Goal: Information Seeking & Learning: Learn about a topic

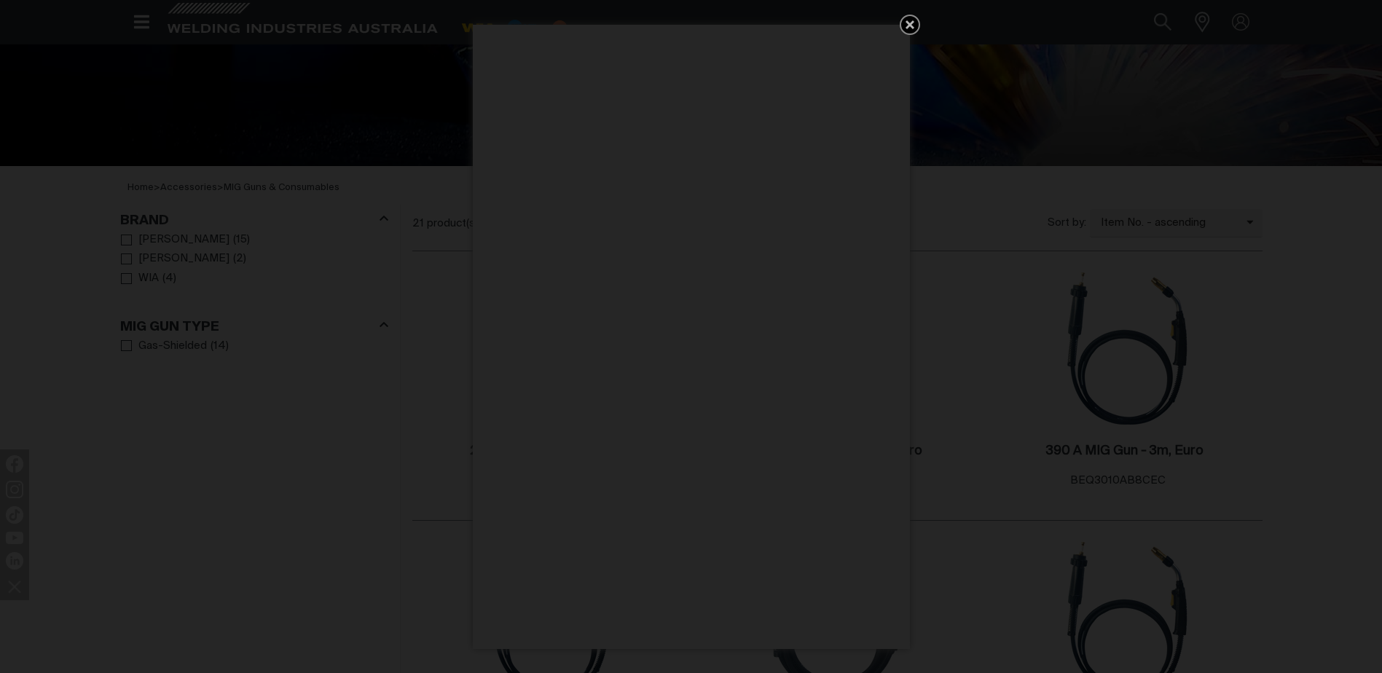
scroll to position [583, 0]
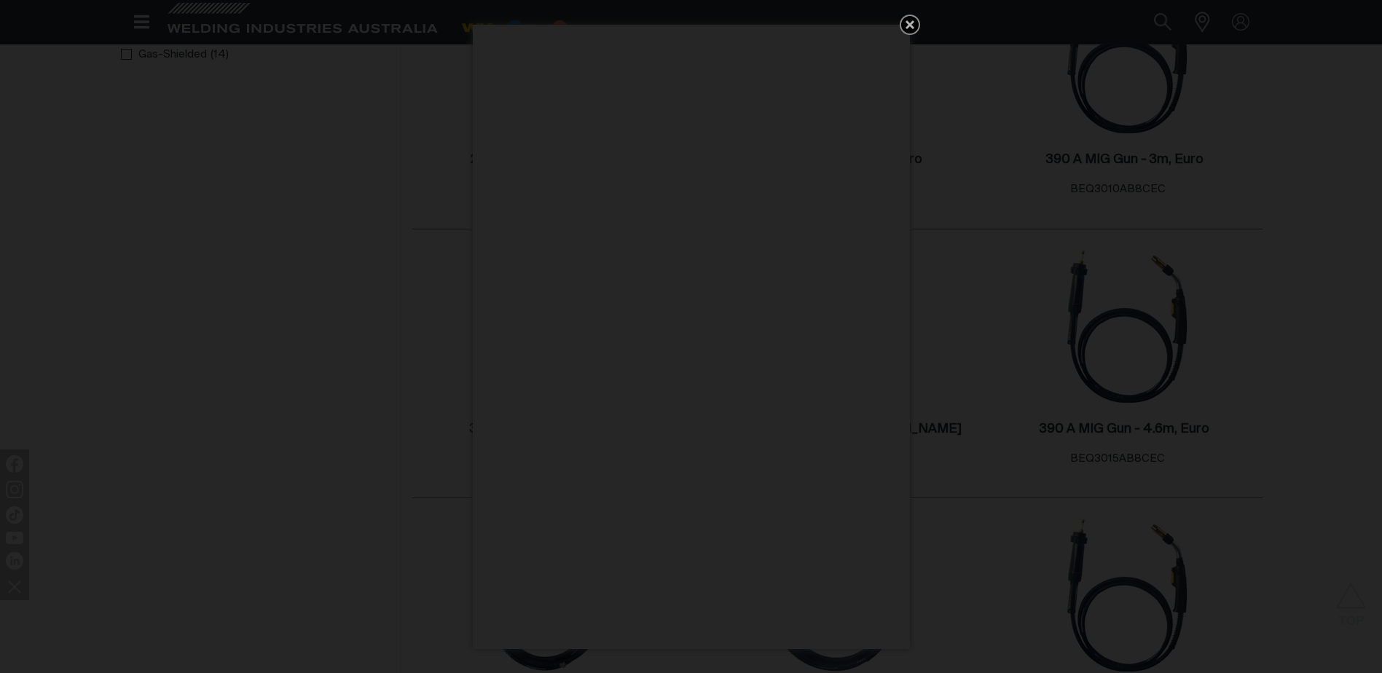
click at [915, 23] on icon "Get 5 WIA Welding Guides Free!" at bounding box center [909, 24] width 17 height 17
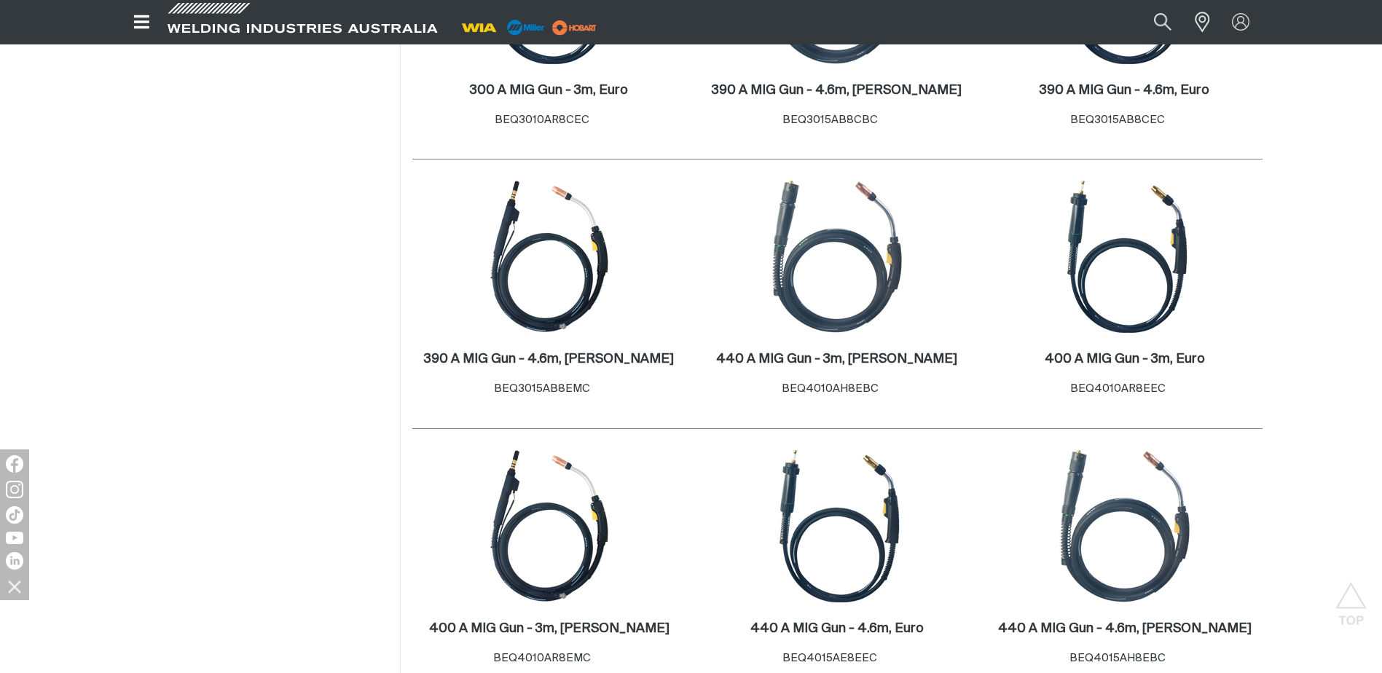
scroll to position [947, 0]
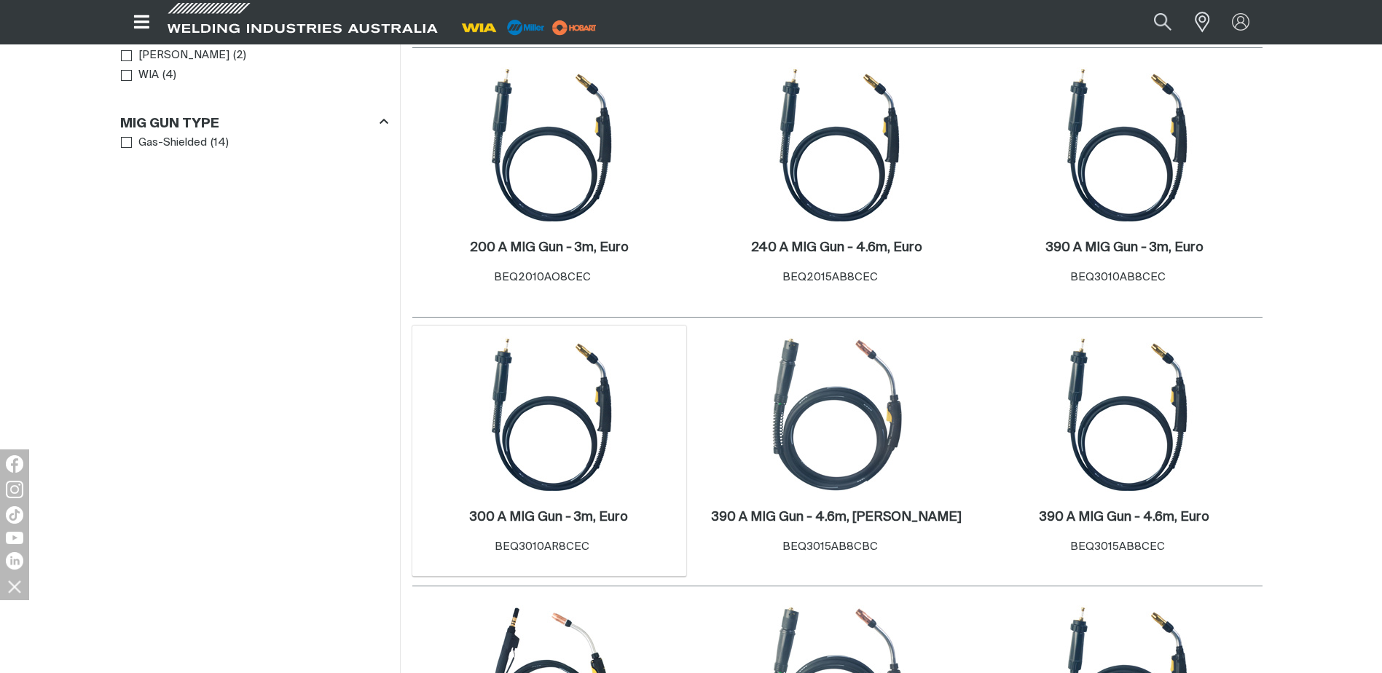
scroll to position [496, 0]
click at [515, 466] on img at bounding box center [549, 414] width 156 height 156
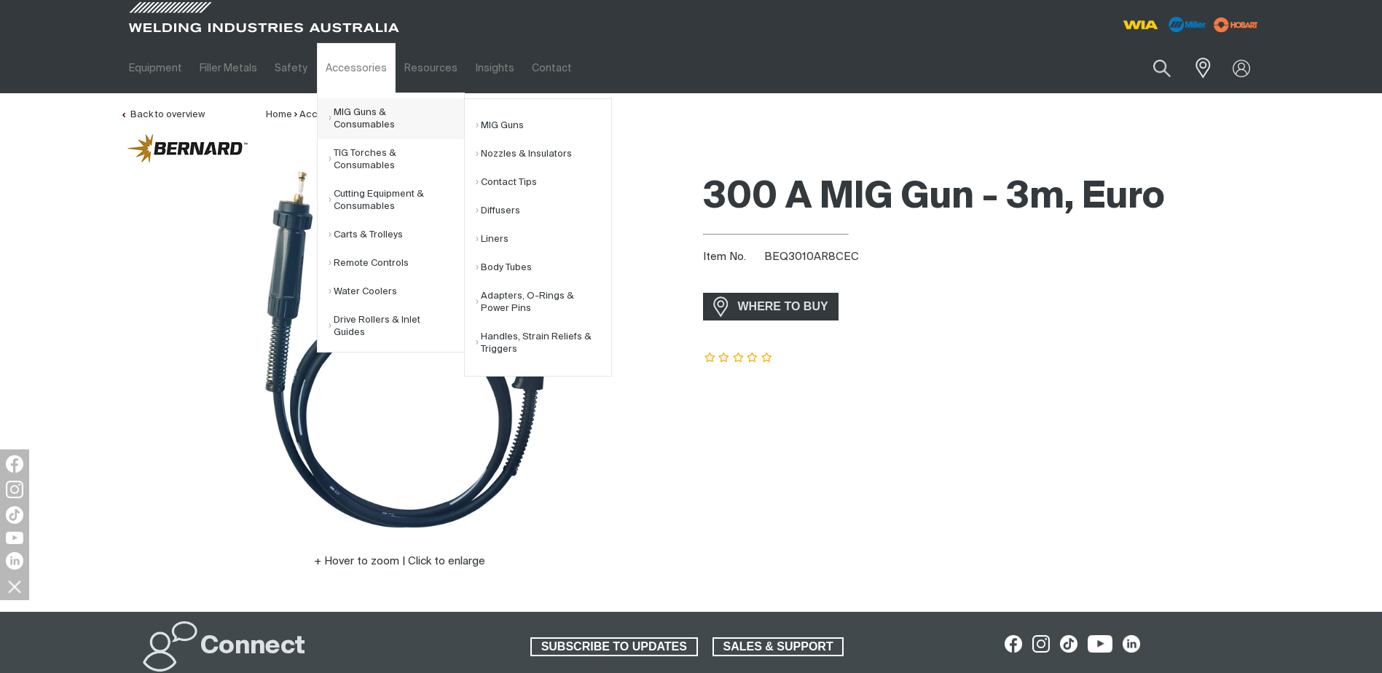
click at [345, 113] on link "MIG Guns & Consumables" at bounding box center [397, 118] width 136 height 41
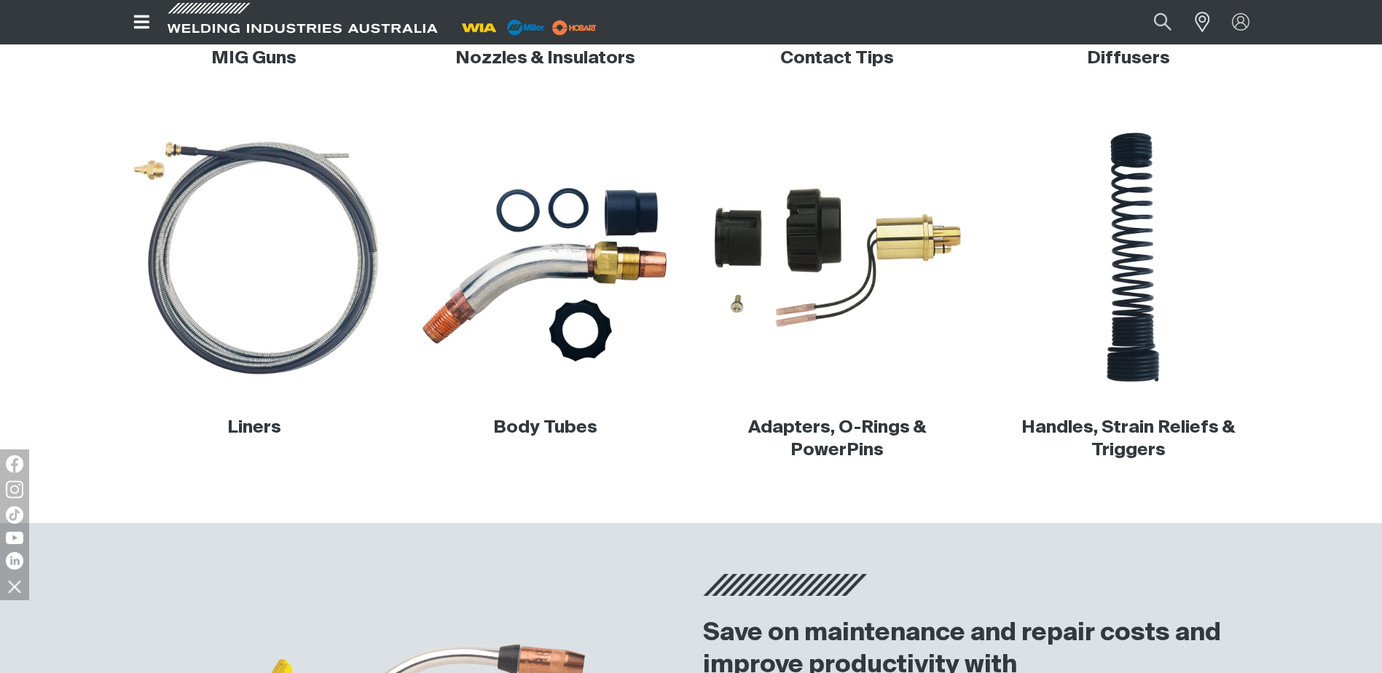
scroll to position [729, 0]
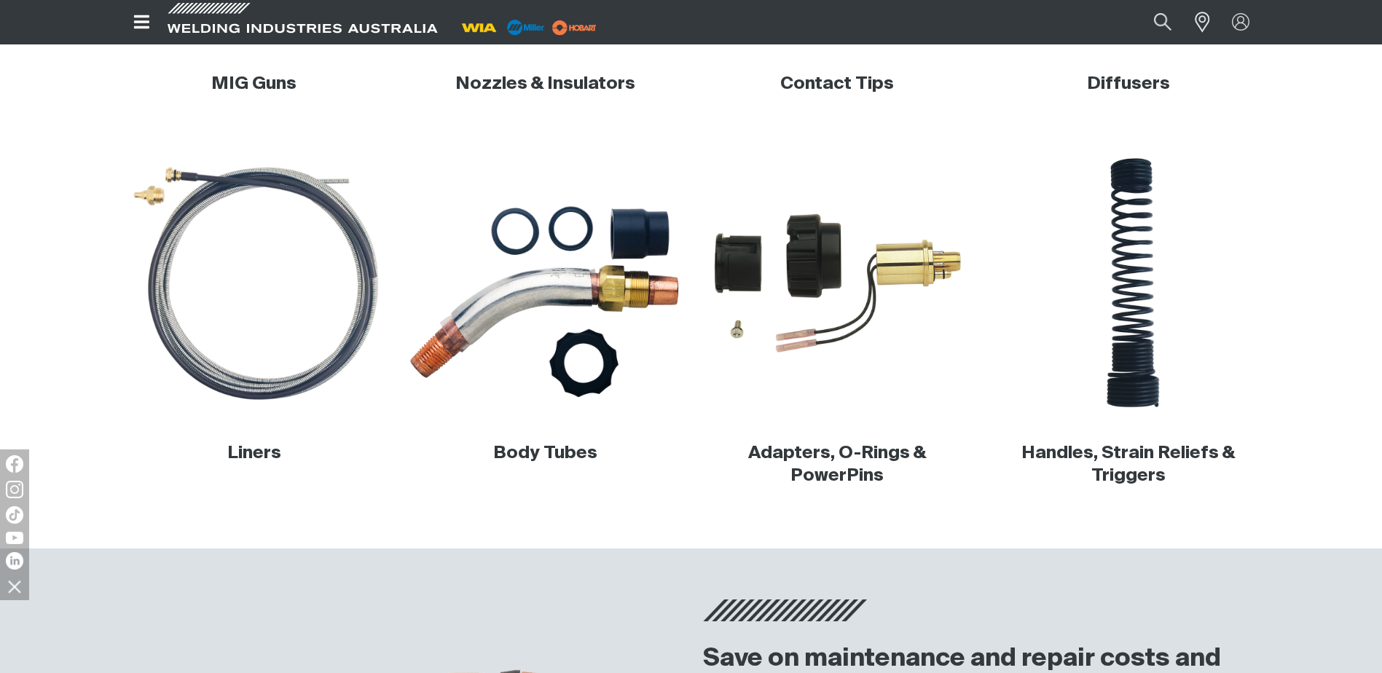
click at [627, 235] on img at bounding box center [545, 283] width 279 height 279
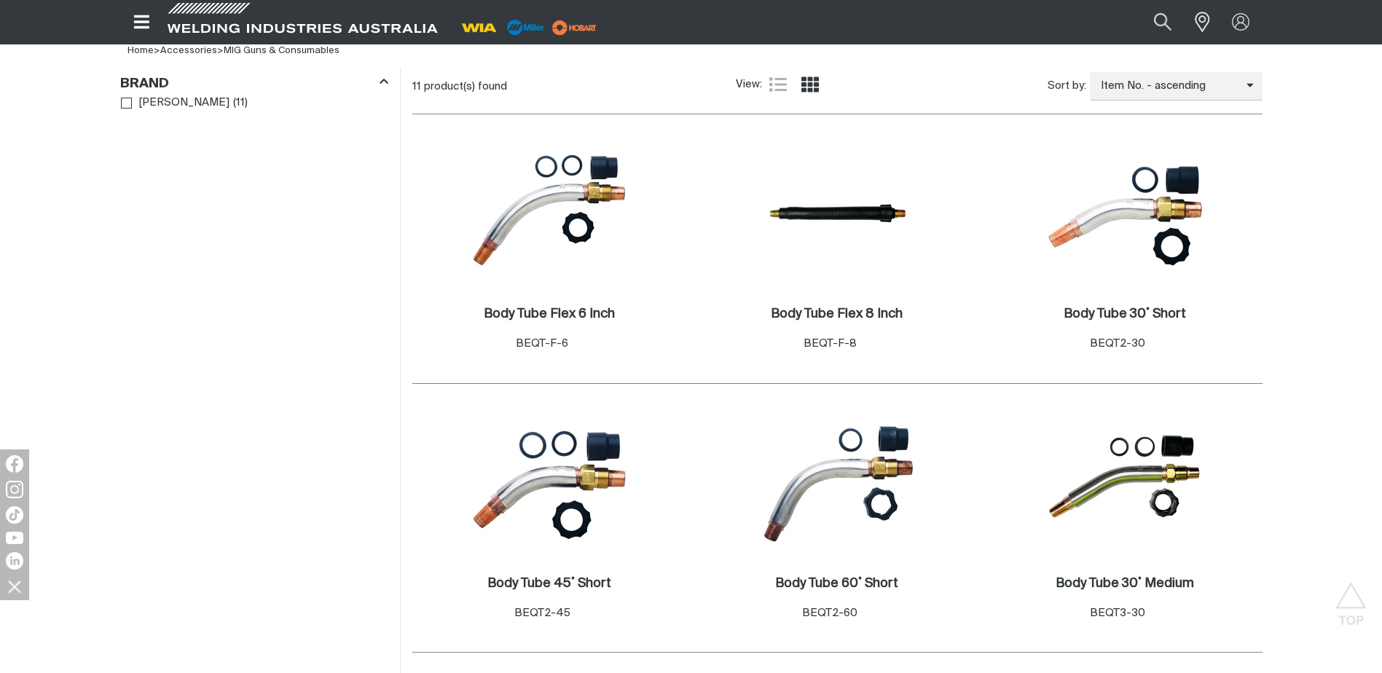
scroll to position [510, 0]
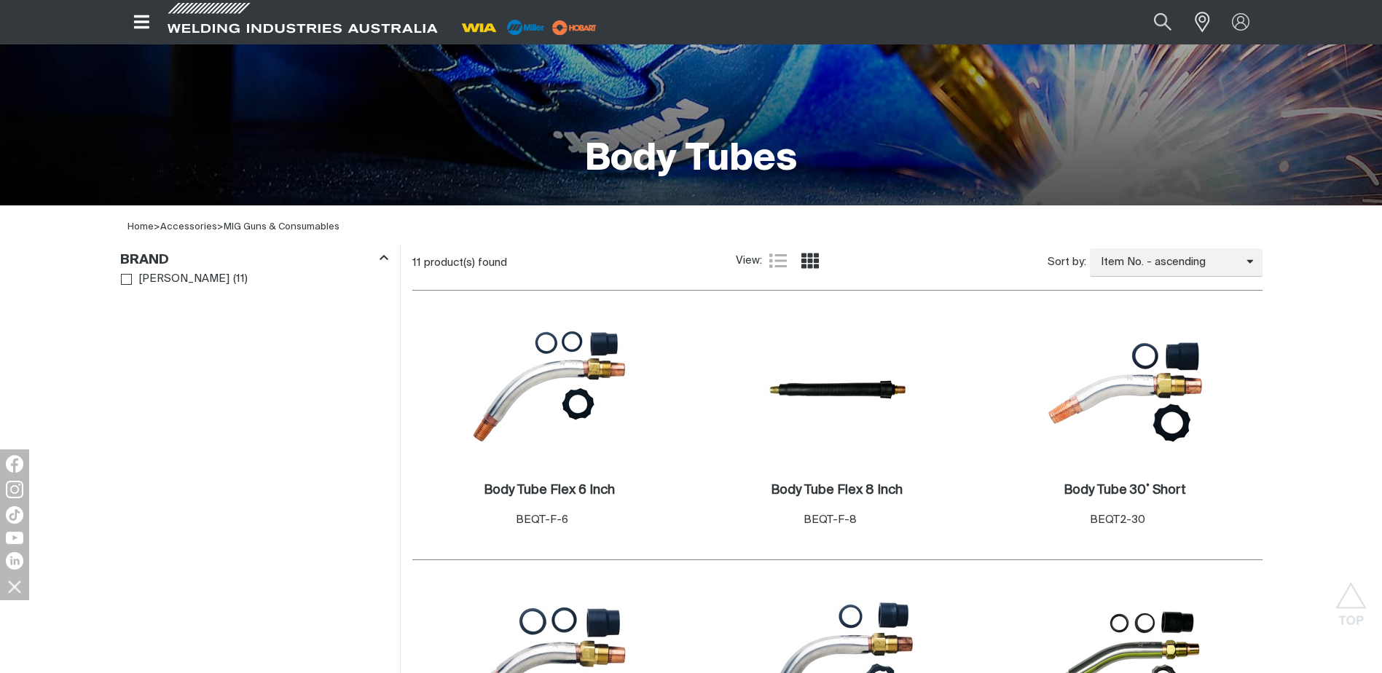
scroll to position [219, 0]
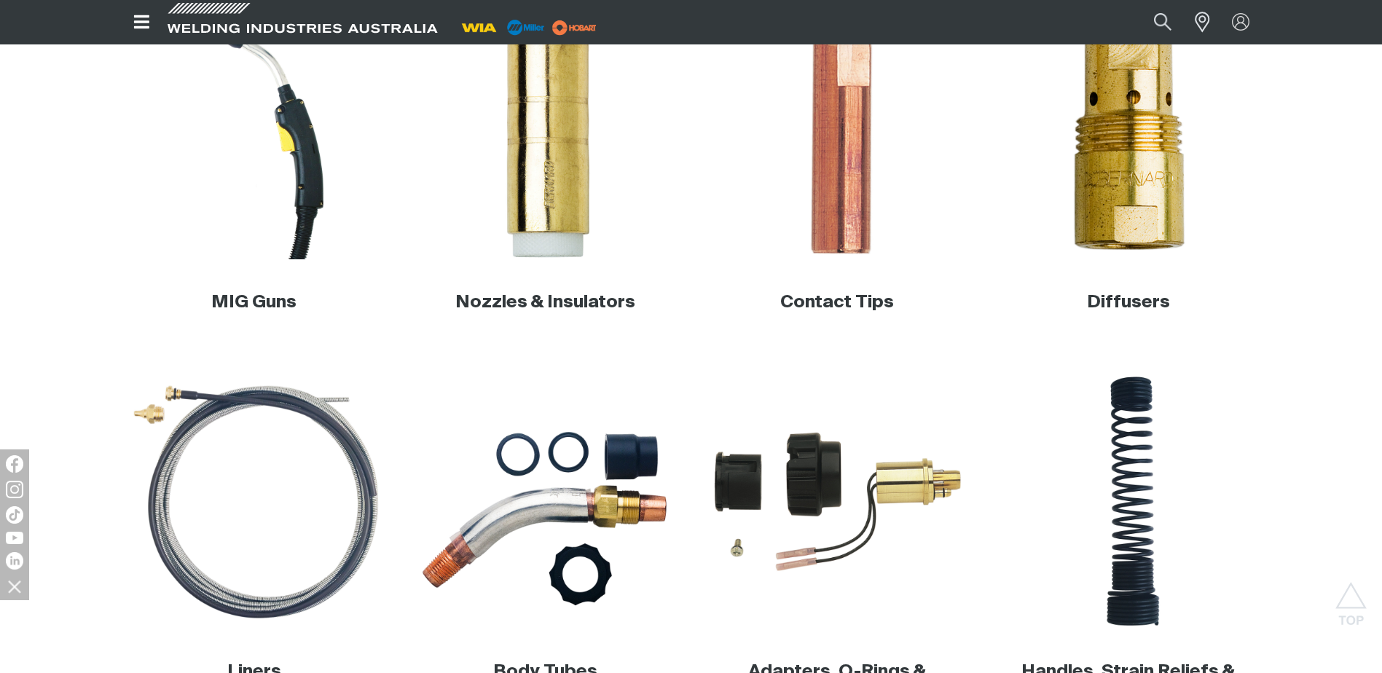
scroll to position [437, 0]
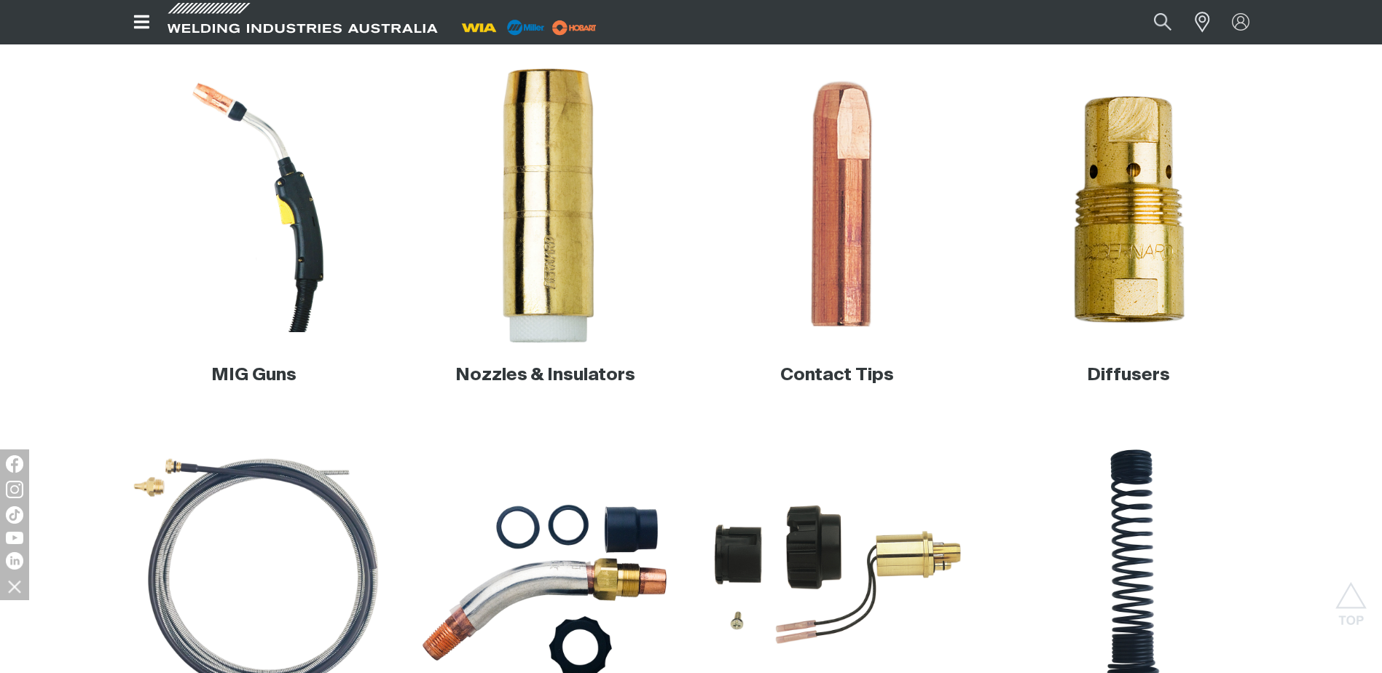
click at [535, 228] on img at bounding box center [545, 205] width 279 height 279
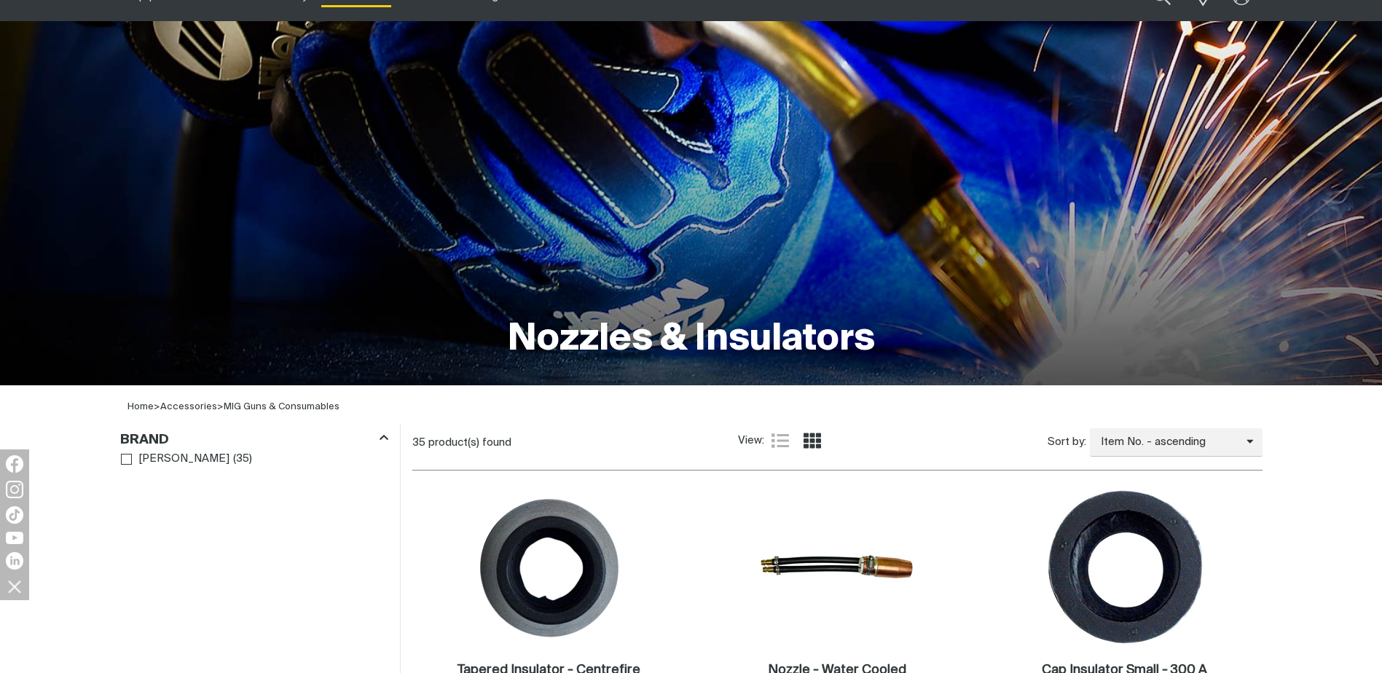
scroll to position [291, 0]
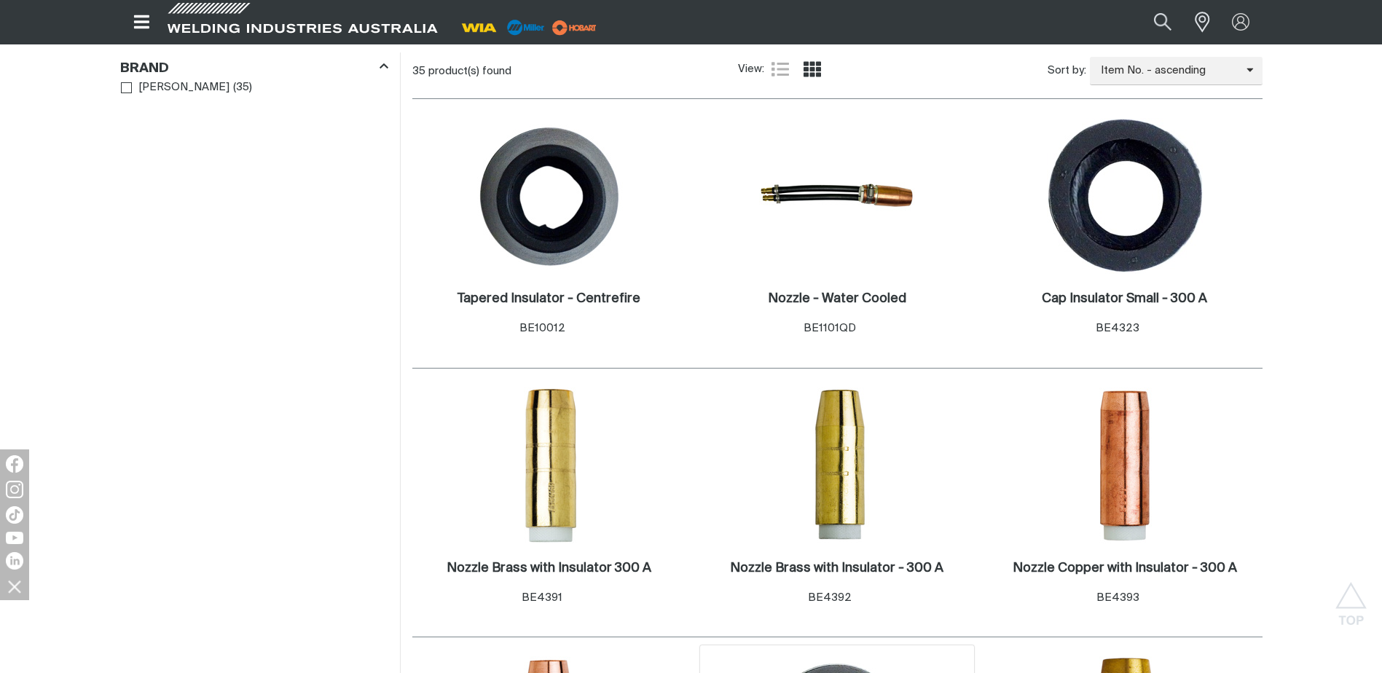
scroll to position [364, 0]
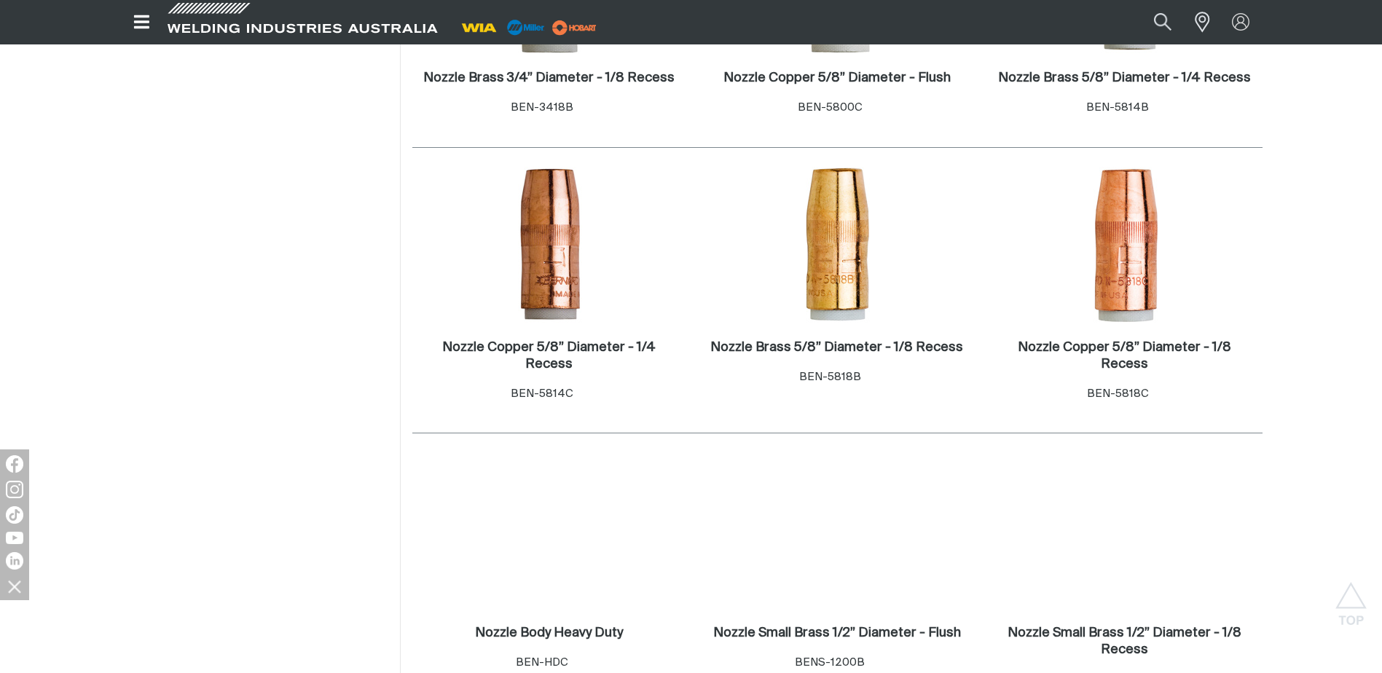
scroll to position [2332, 0]
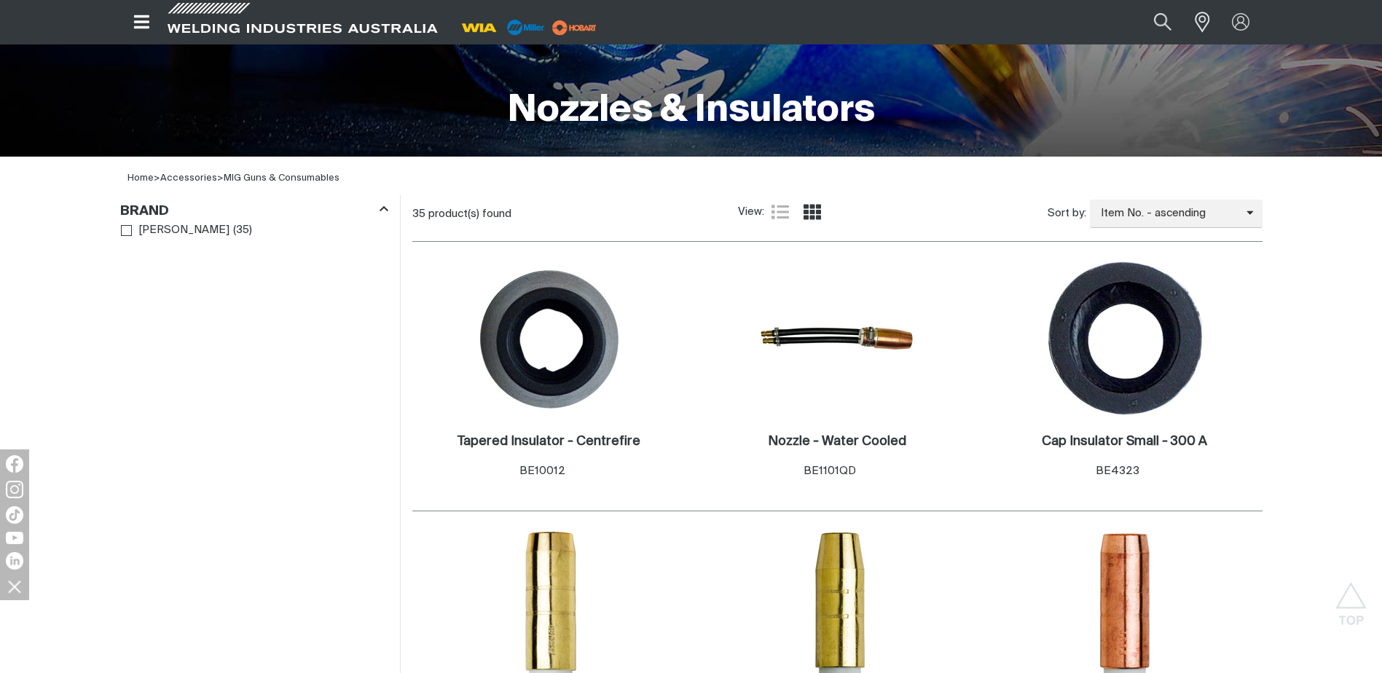
scroll to position [291, 0]
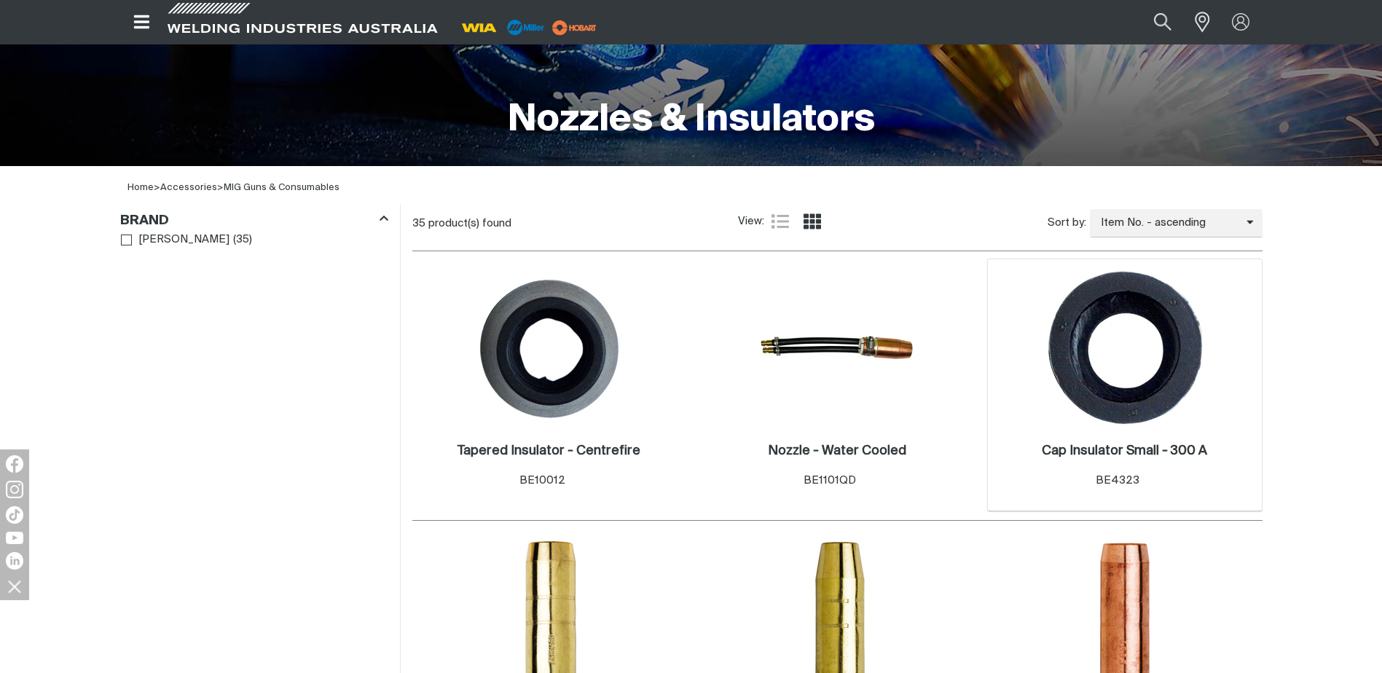
click at [1121, 463] on div "Cap Insulator Small - 300 A . Item No. BE4323" at bounding box center [1124, 466] width 165 height 47
click at [1118, 477] on span "BE4323" at bounding box center [1118, 480] width 44 height 11
click at [1106, 409] on img at bounding box center [1125, 348] width 156 height 156
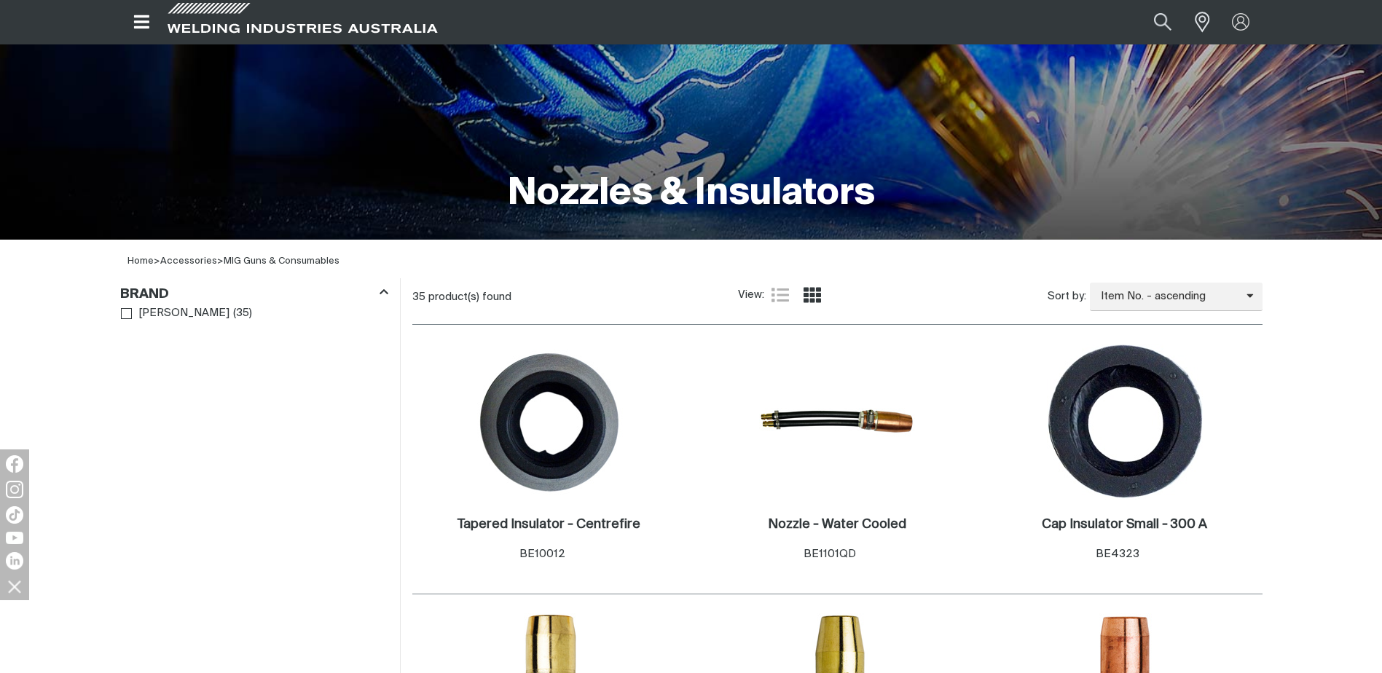
scroll to position [291, 0]
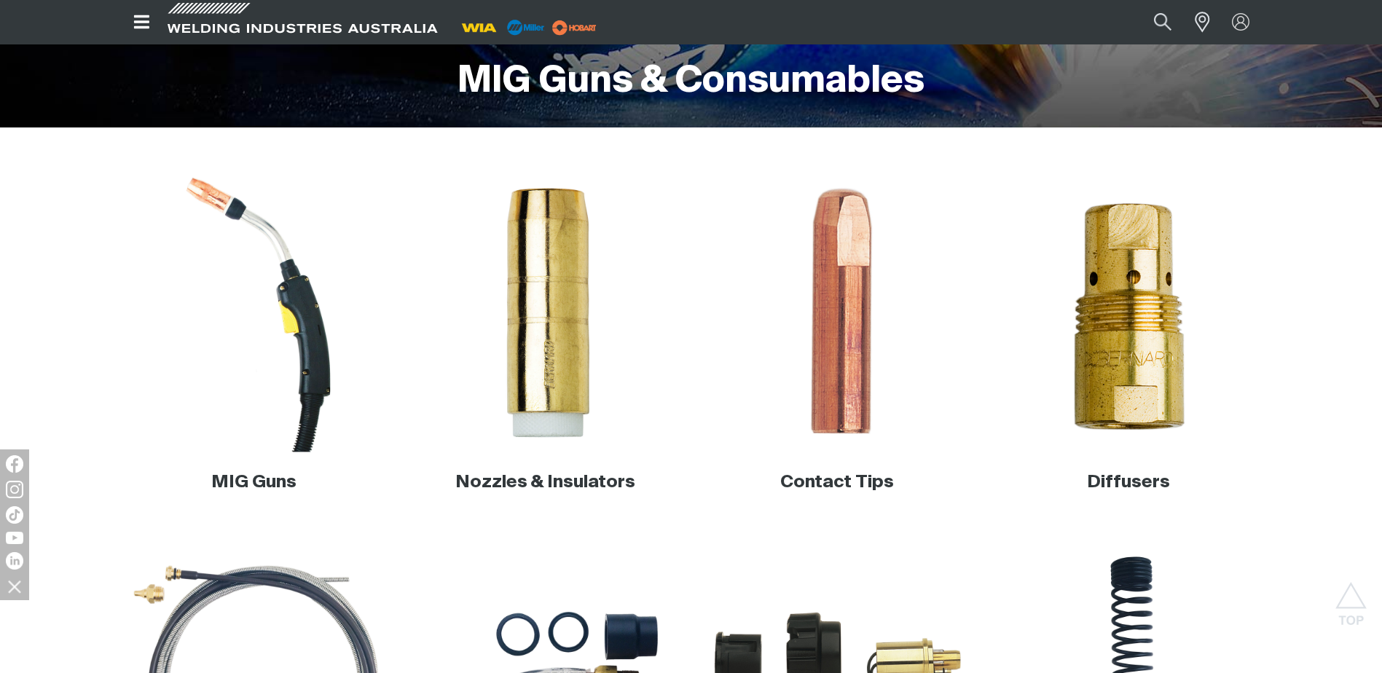
scroll to position [283, 0]
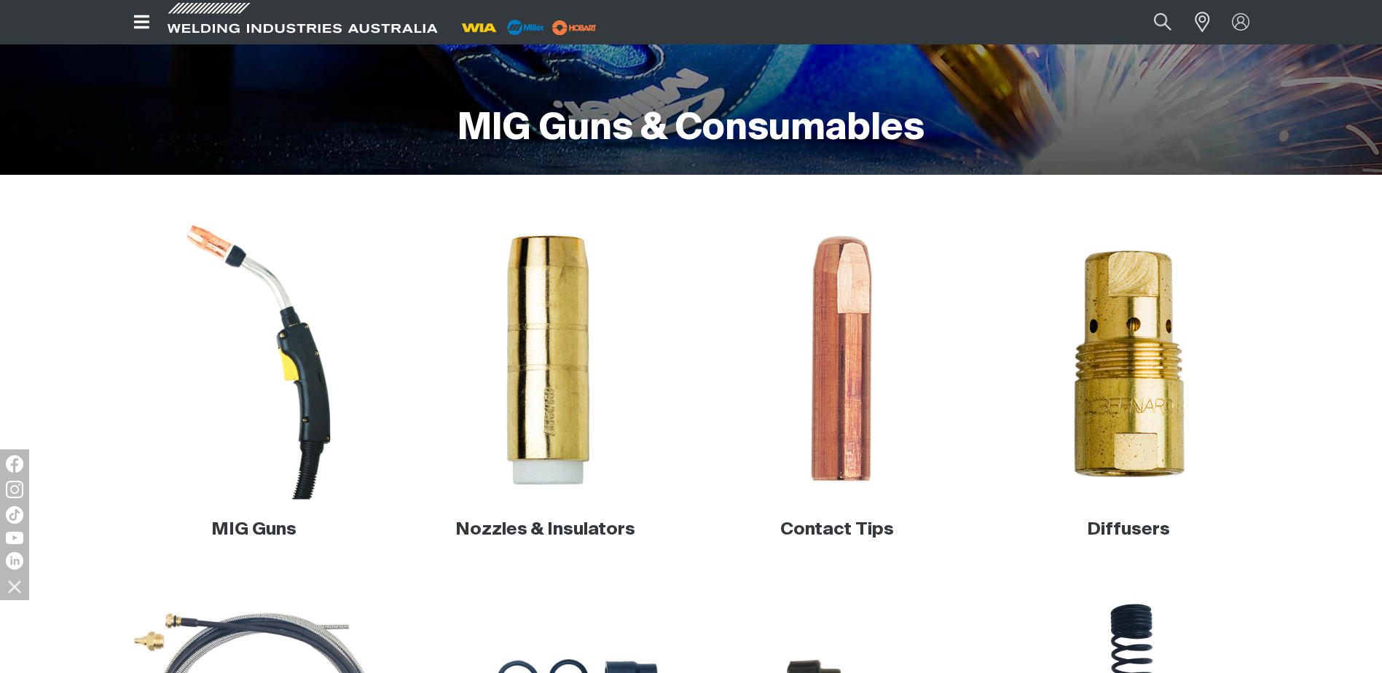
click at [286, 325] on img at bounding box center [253, 360] width 279 height 279
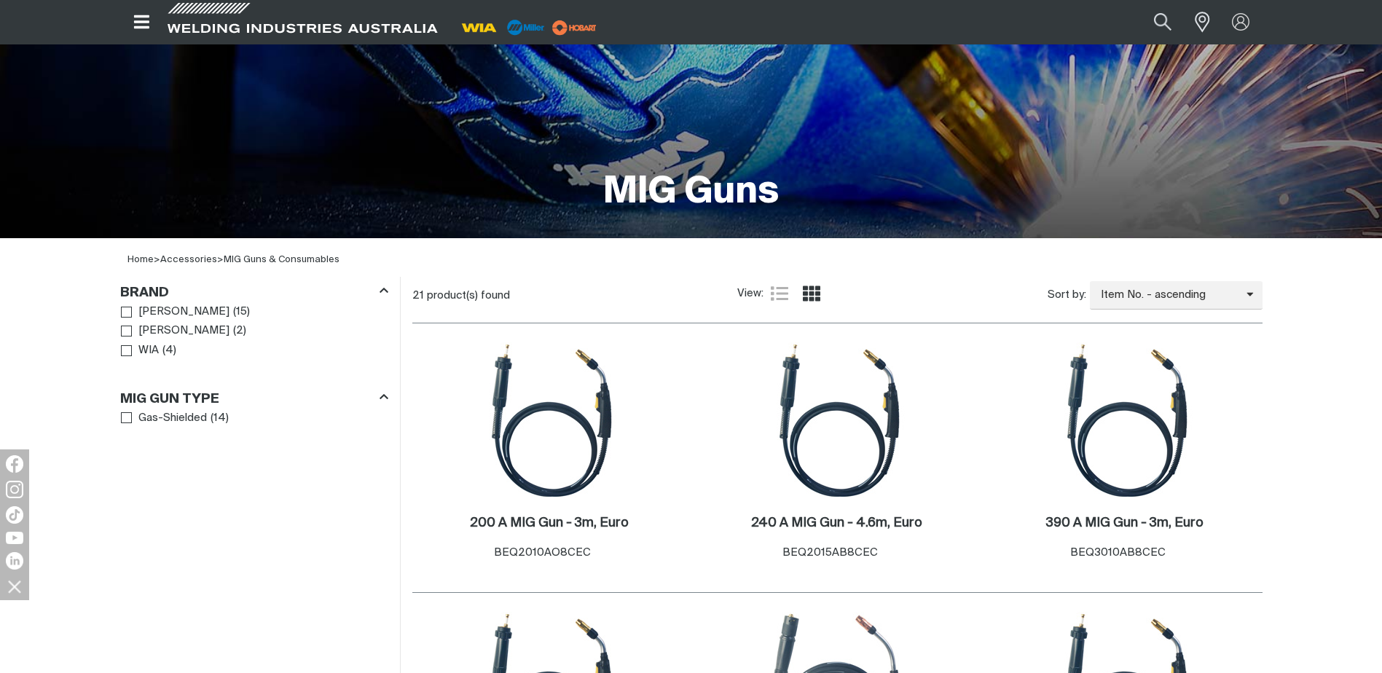
scroll to position [146, 0]
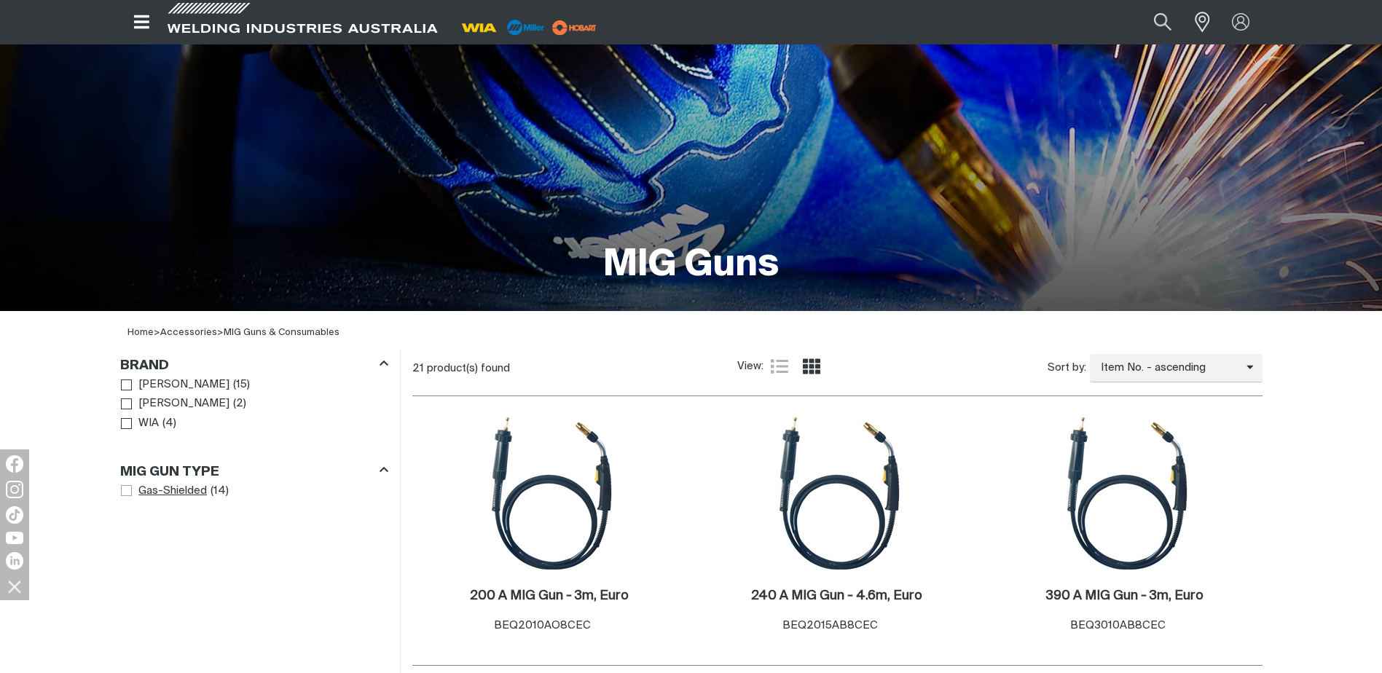
click at [128, 490] on span "MIG Gun Type" at bounding box center [126, 490] width 11 height 11
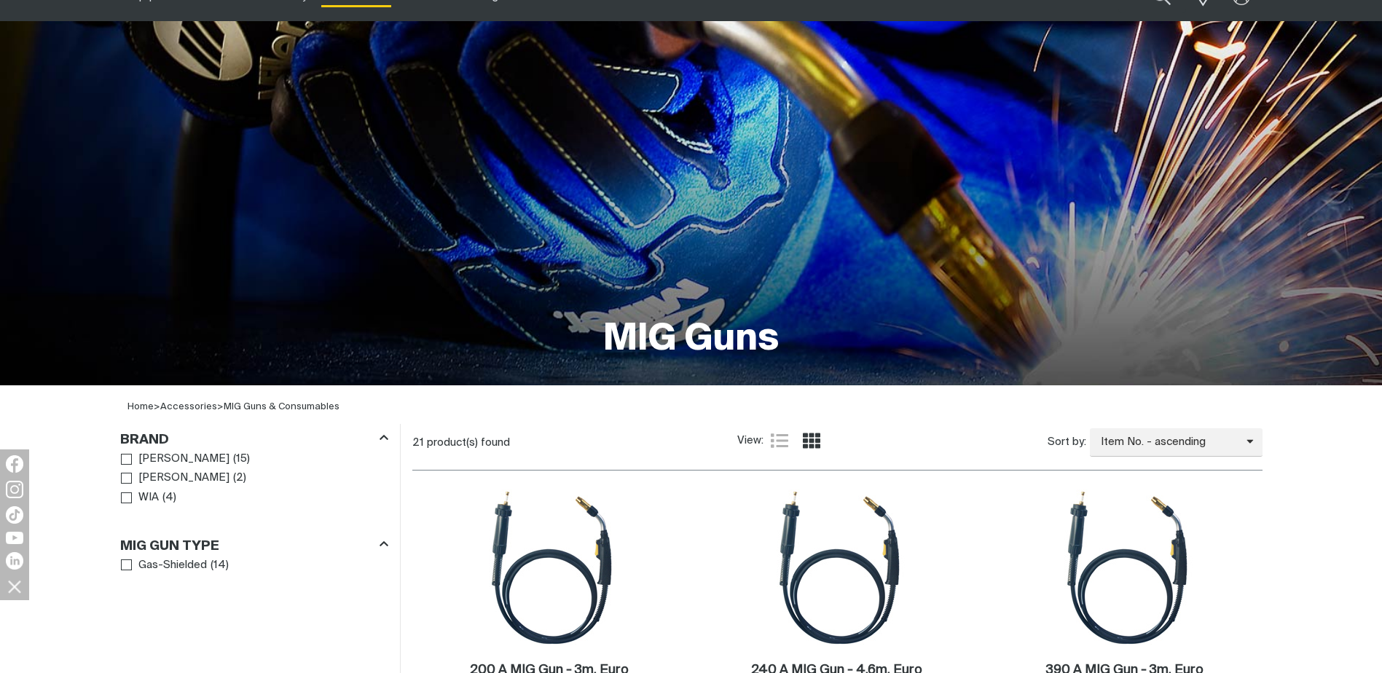
scroll to position [146, 0]
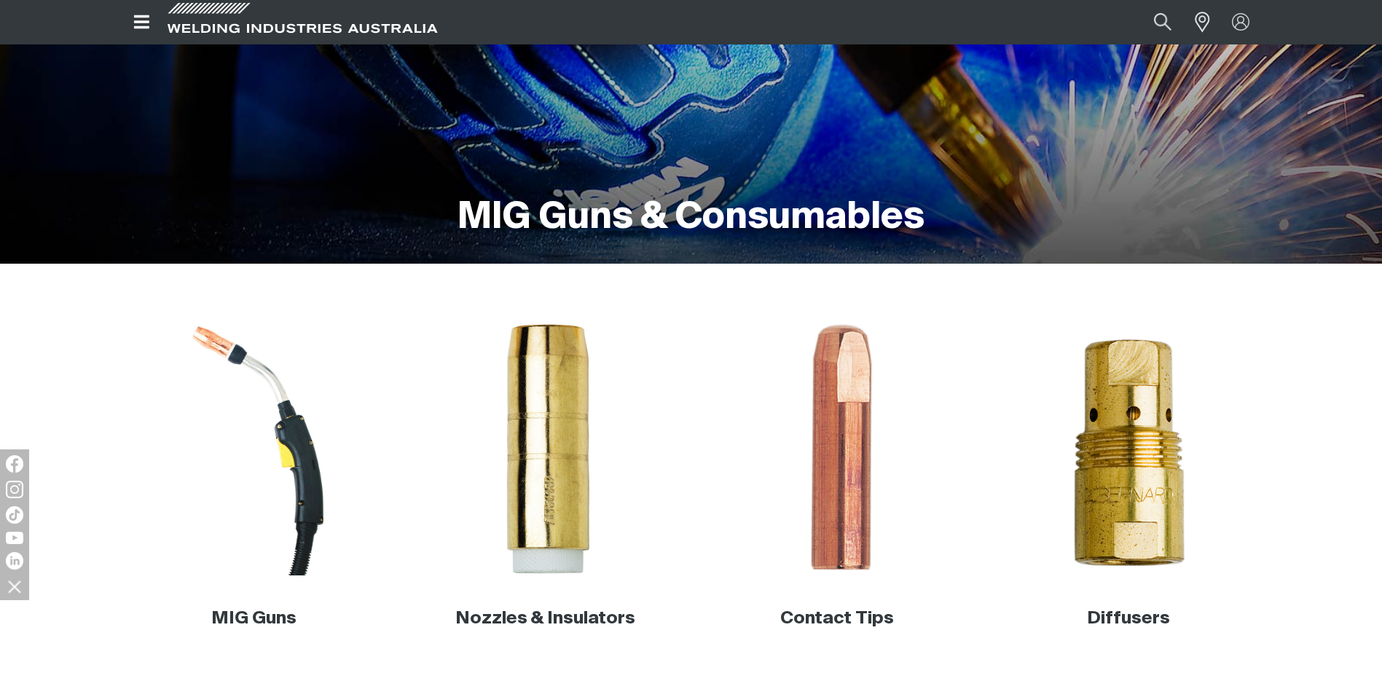
scroll to position [283, 0]
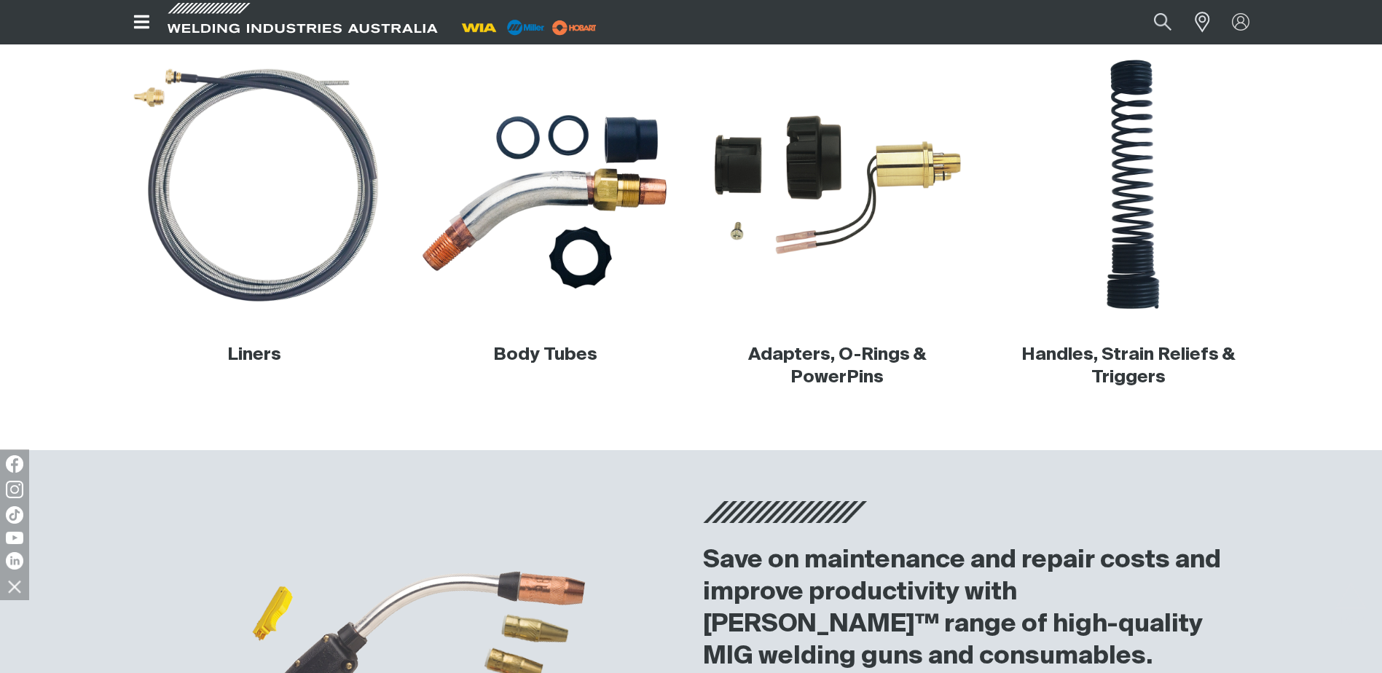
scroll to position [802, 0]
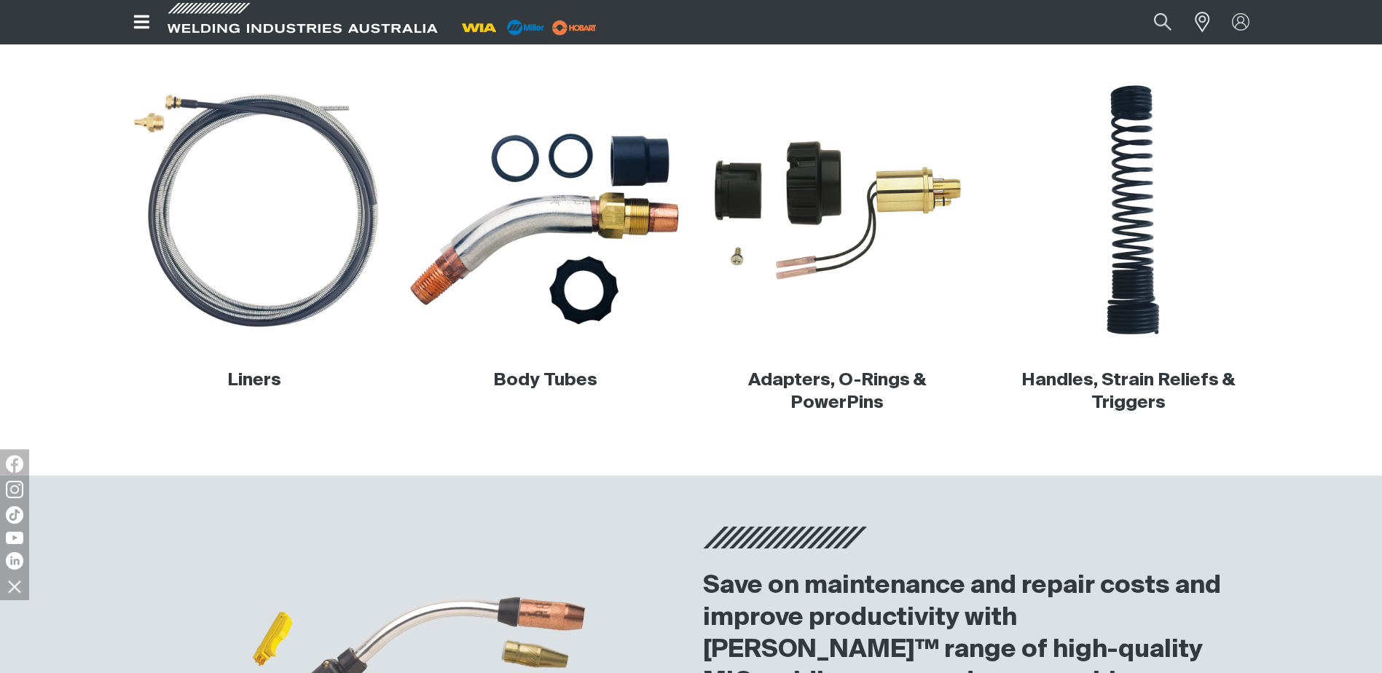
click at [624, 160] on img at bounding box center [545, 210] width 279 height 279
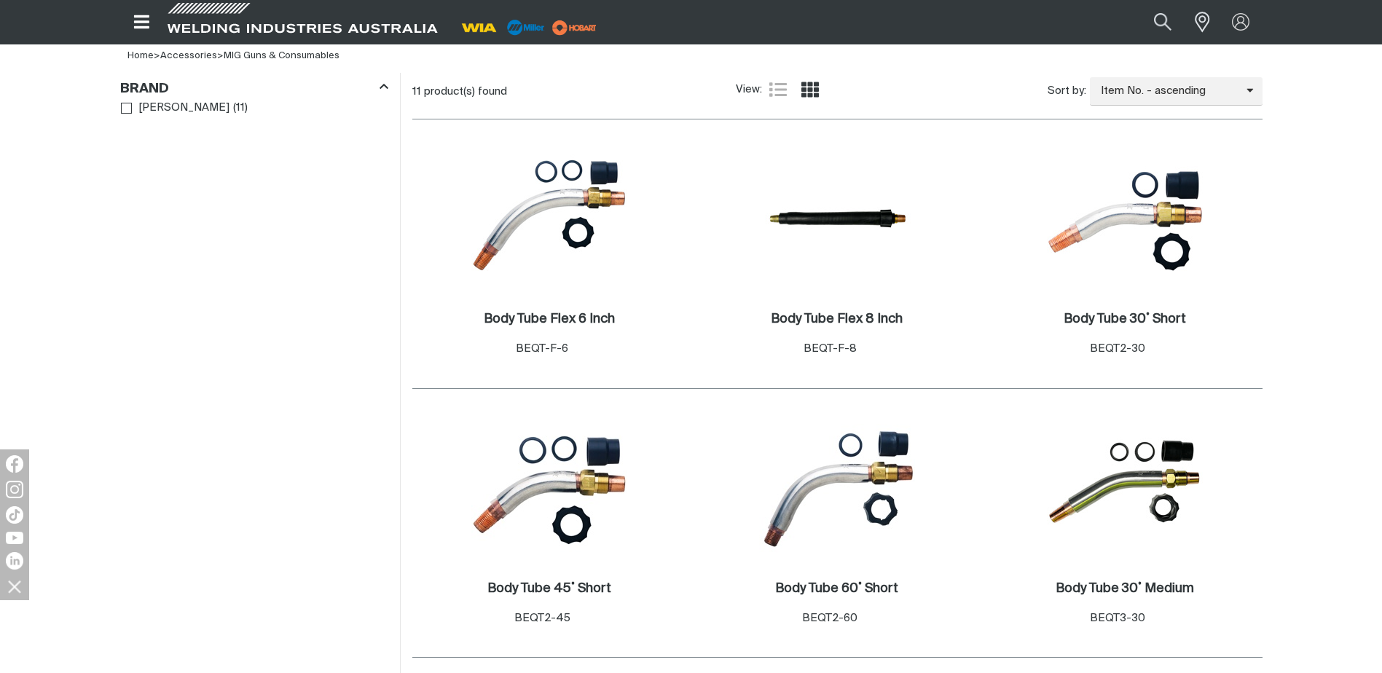
scroll to position [437, 0]
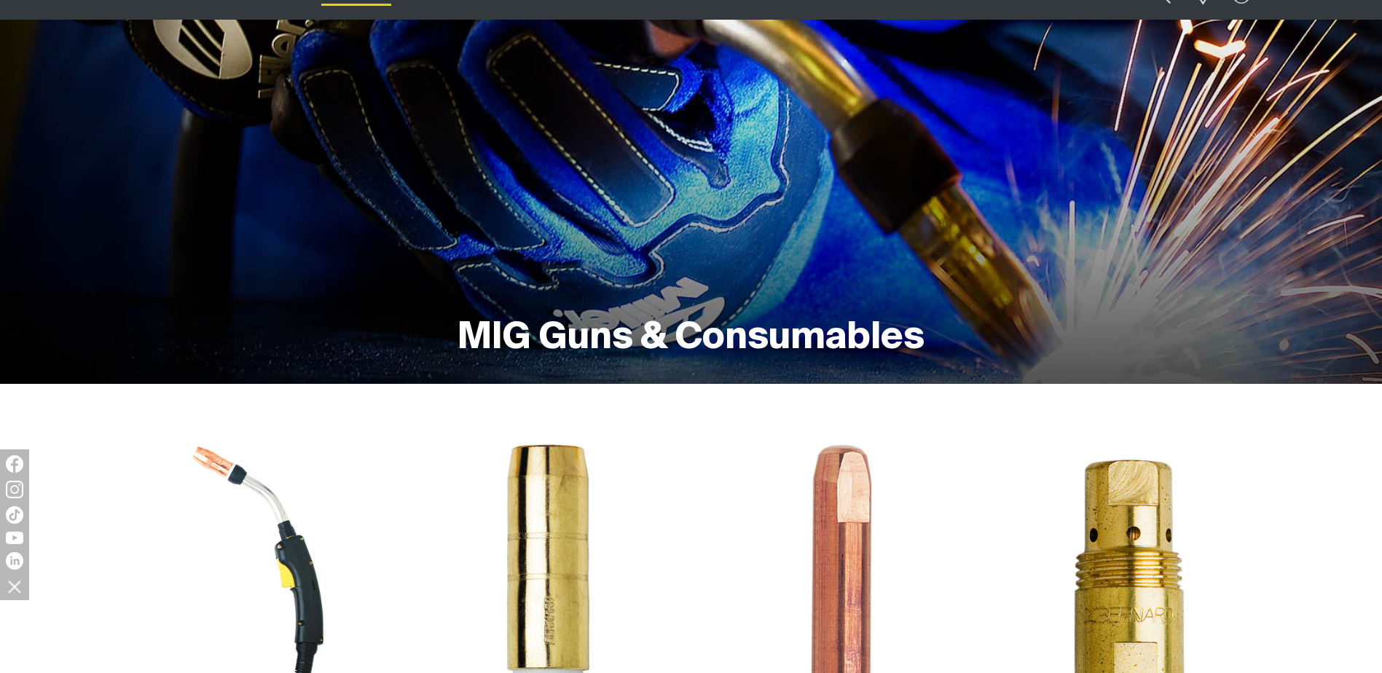
scroll to position [153, 0]
